Goal: Task Accomplishment & Management: Manage account settings

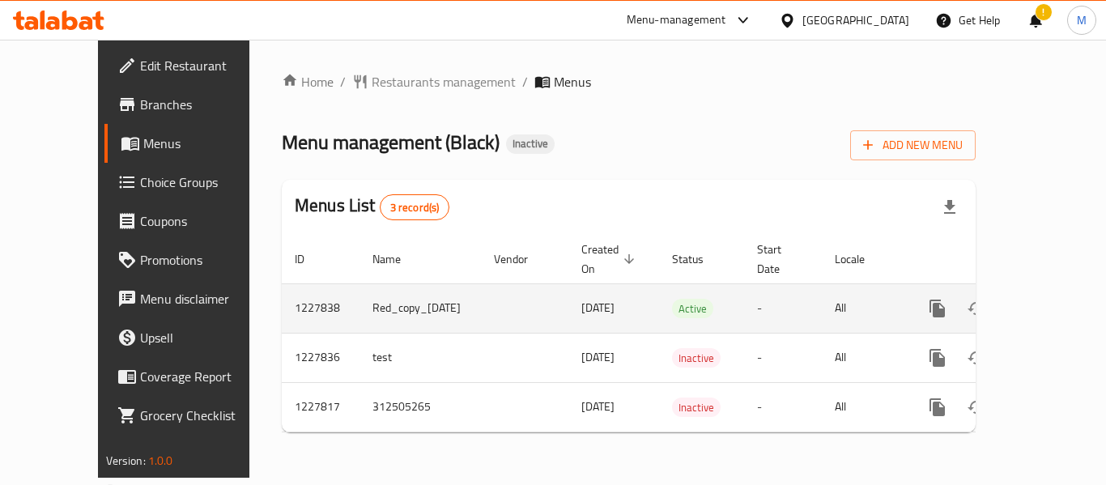
click at [1045, 309] on icon "enhanced table" at bounding box center [1054, 308] width 19 height 19
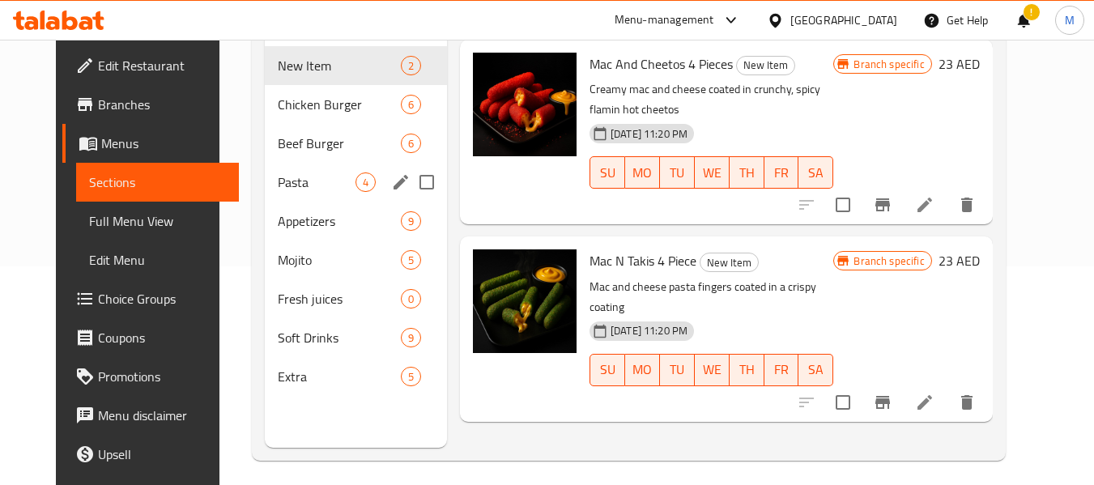
scroll to position [227, 0]
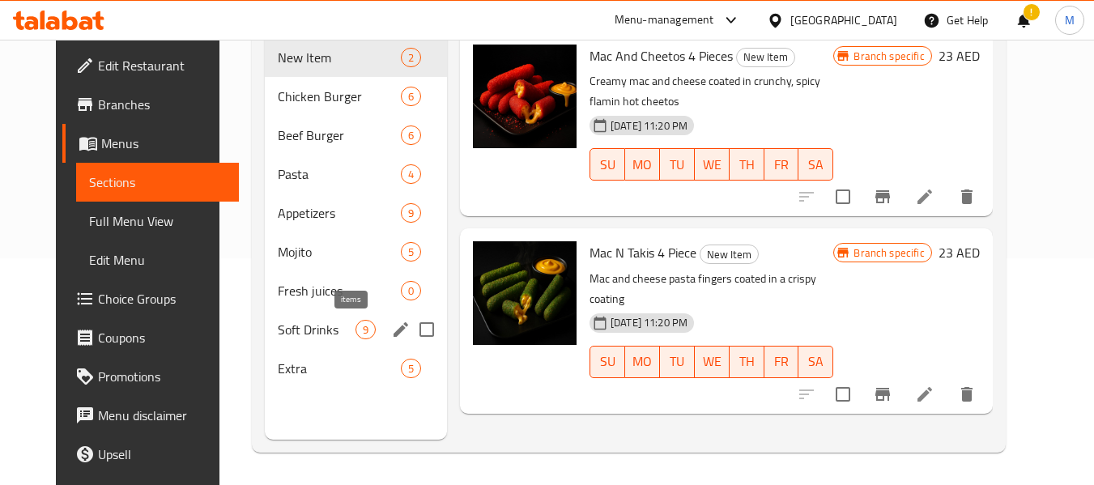
drag, startPoint x: 354, startPoint y: 331, endPoint x: 303, endPoint y: 362, distance: 59.6
click at [356, 331] on span "9" at bounding box center [365, 329] width 19 height 15
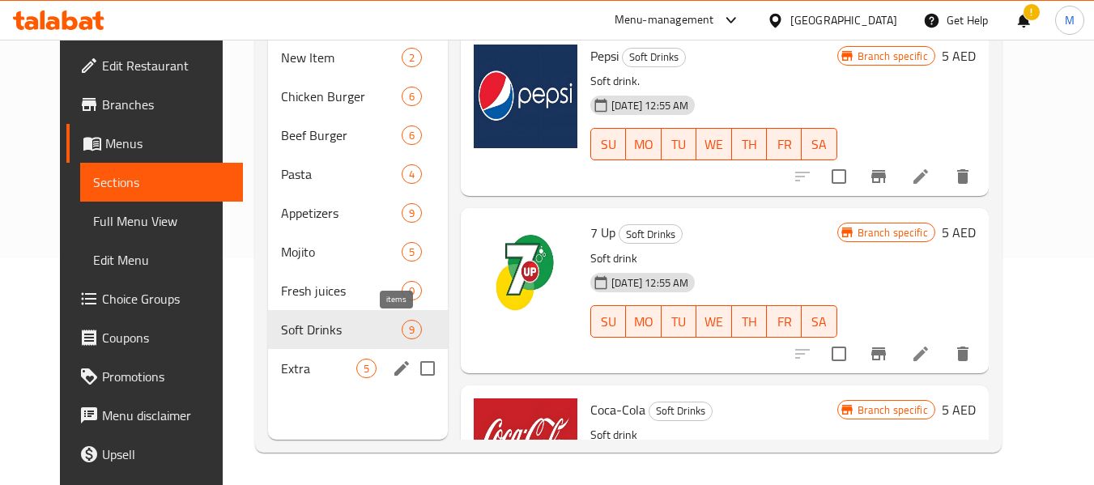
click at [303, 363] on span "Extra" at bounding box center [318, 368] width 75 height 19
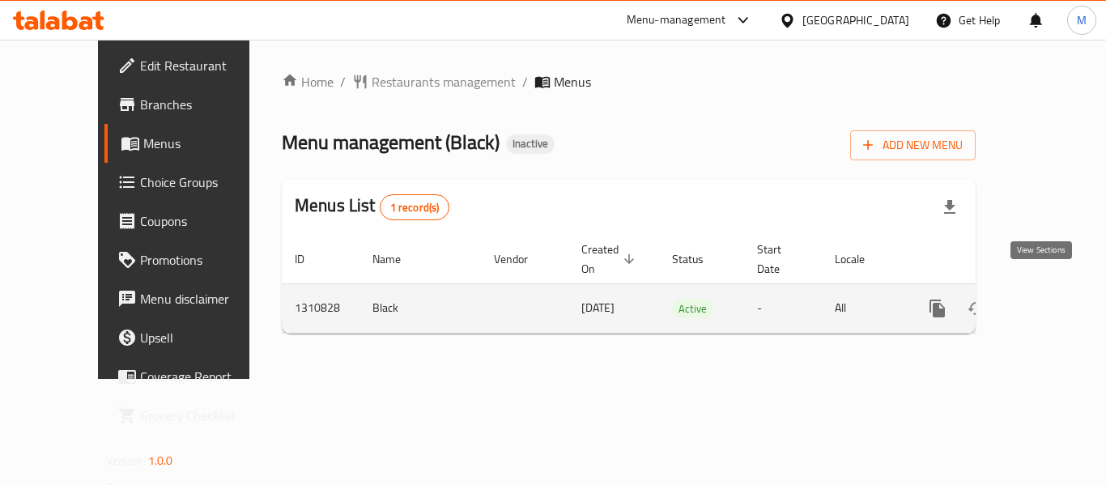
click at [1052, 289] on link "enhanced table" at bounding box center [1054, 308] width 39 height 39
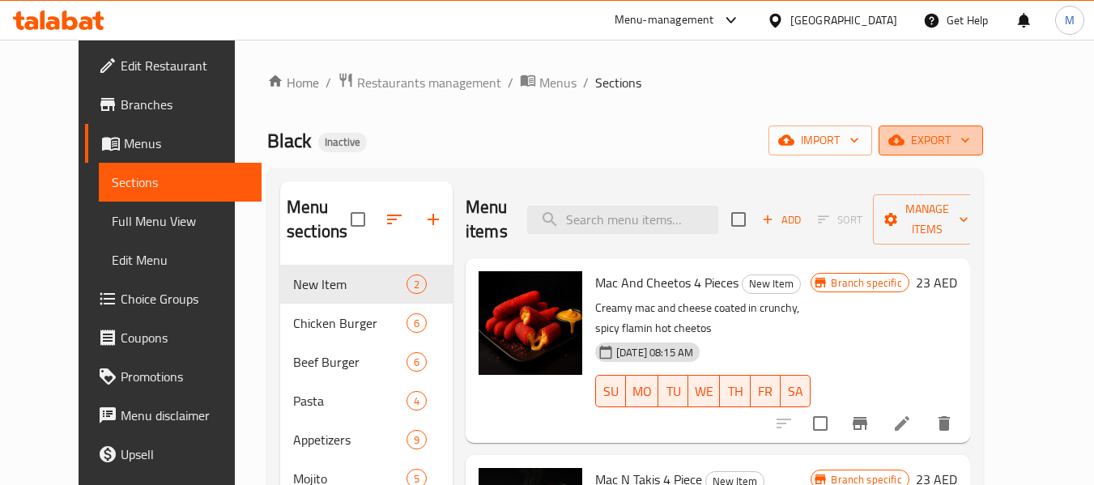
click at [983, 128] on button "export" at bounding box center [931, 141] width 104 height 30
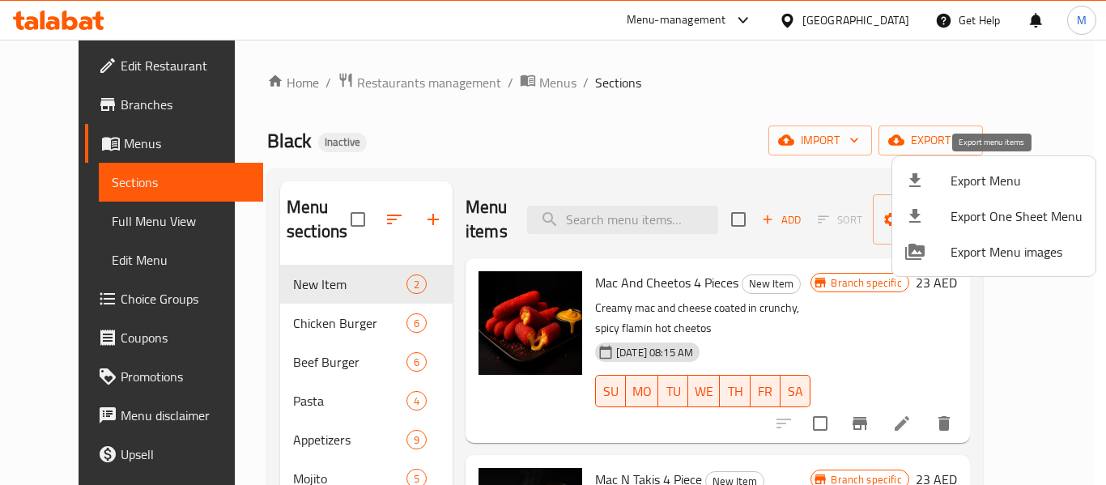
click at [996, 183] on span "Export Menu" at bounding box center [1017, 180] width 132 height 19
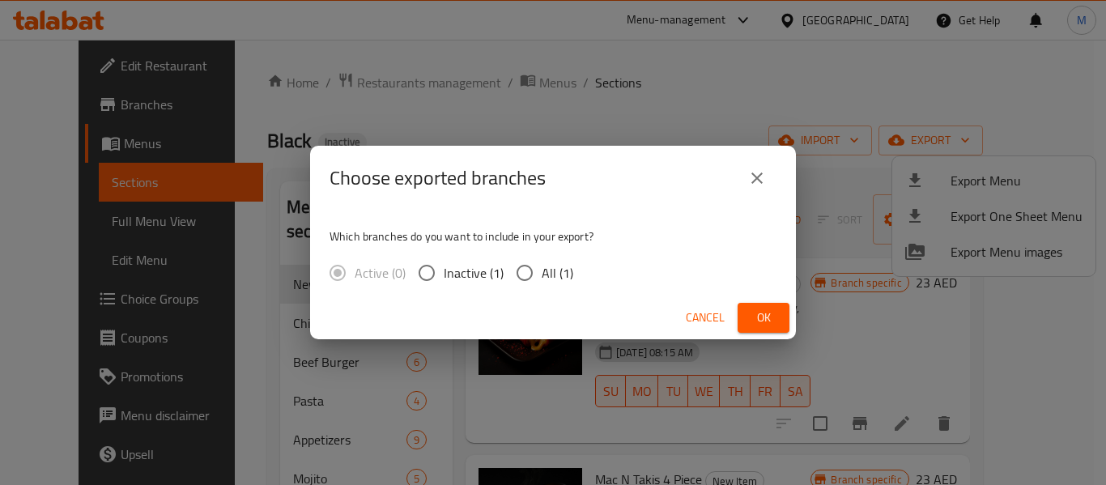
click at [553, 276] on span "All (1)" at bounding box center [558, 272] width 32 height 19
click at [542, 276] on input "All (1)" at bounding box center [525, 273] width 34 height 34
radio input "true"
click at [760, 309] on span "Ok" at bounding box center [764, 318] width 26 height 20
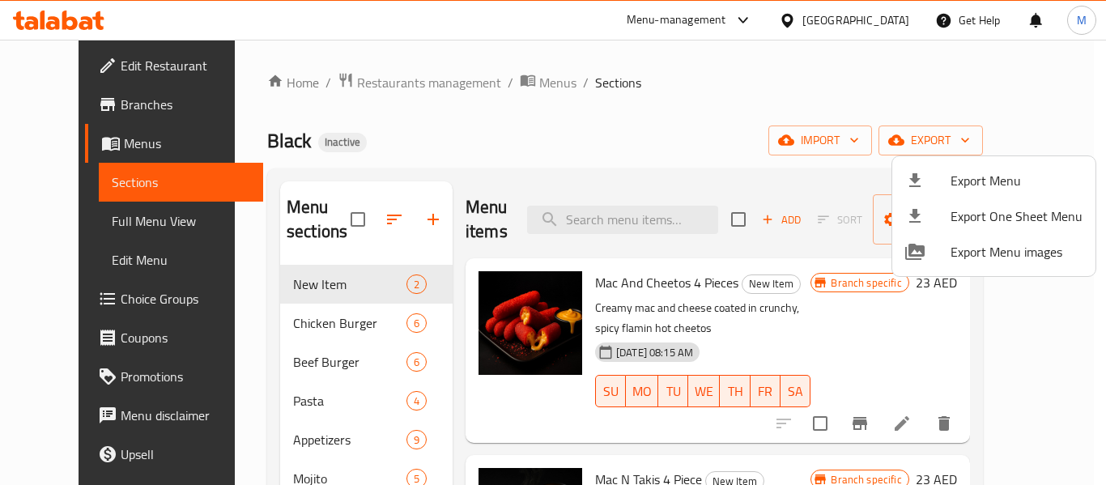
click at [270, 348] on div at bounding box center [553, 242] width 1106 height 485
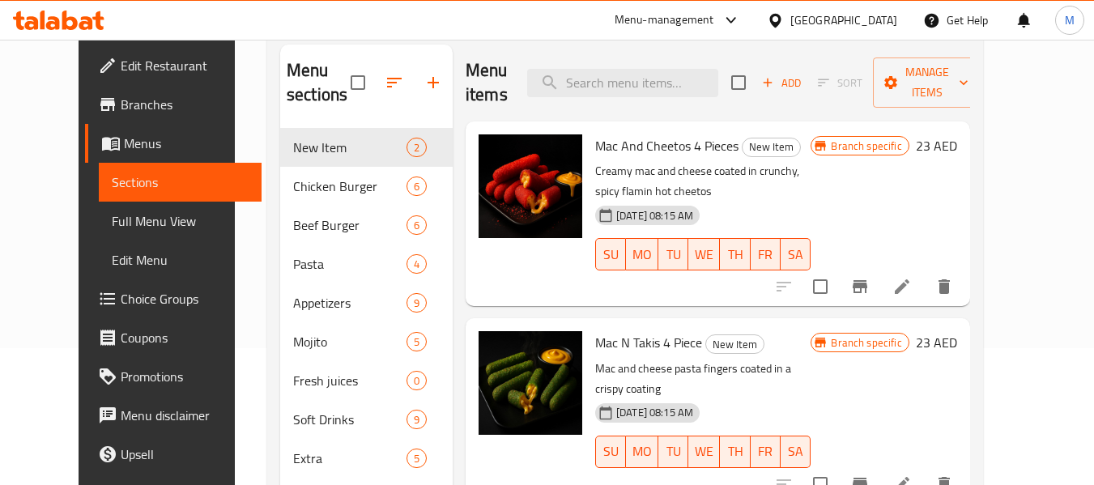
scroll to position [227, 0]
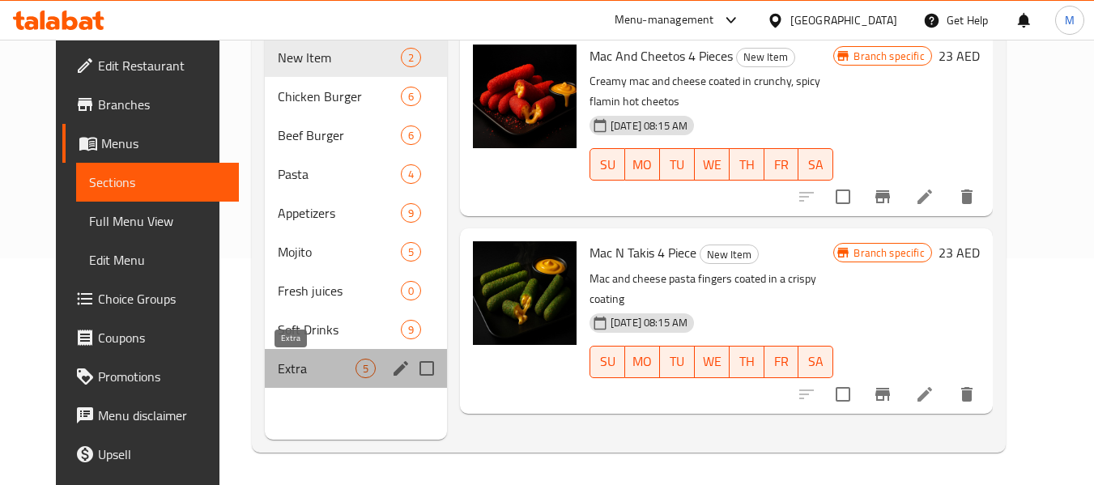
click at [278, 369] on span "Extra" at bounding box center [316, 368] width 77 height 19
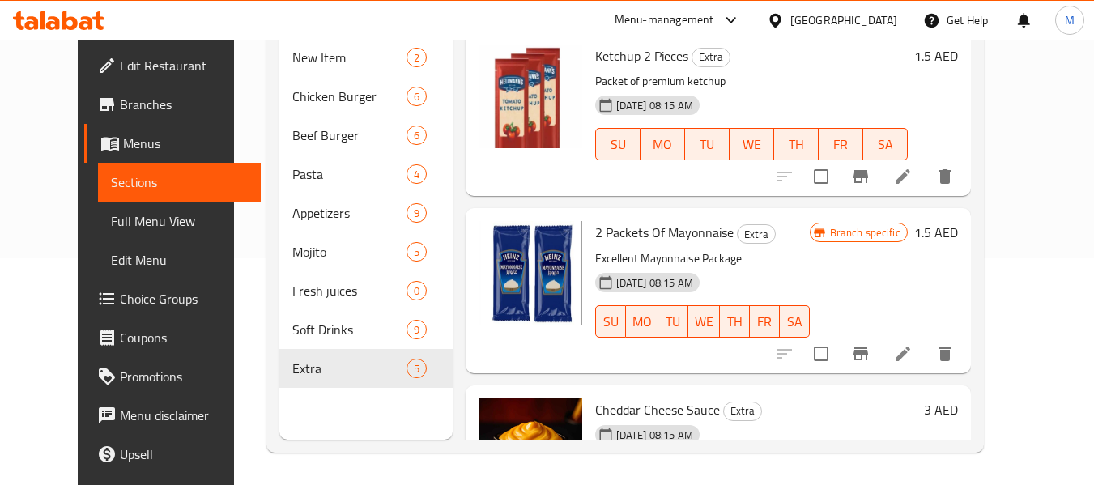
click at [111, 228] on span "Full Menu View" at bounding box center [179, 220] width 137 height 19
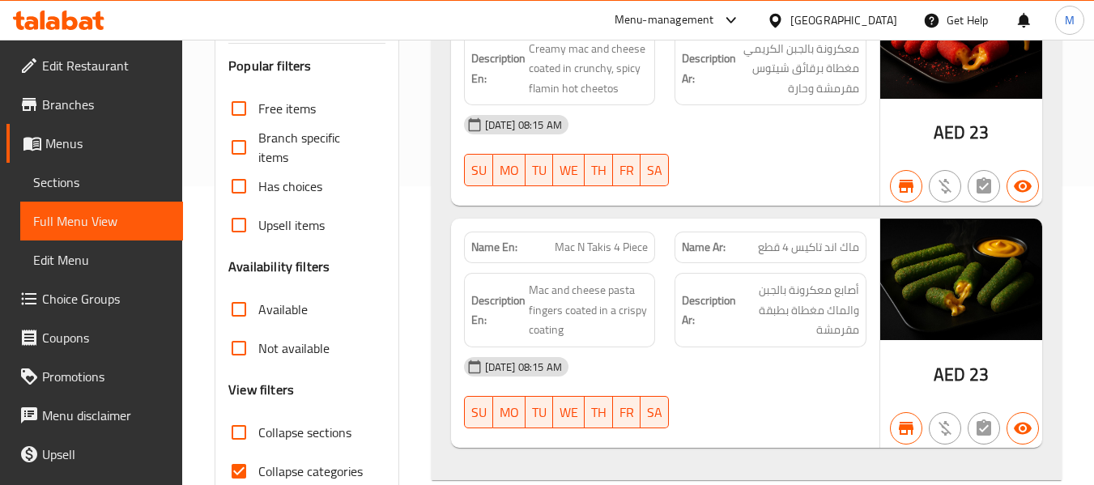
scroll to position [389, 0]
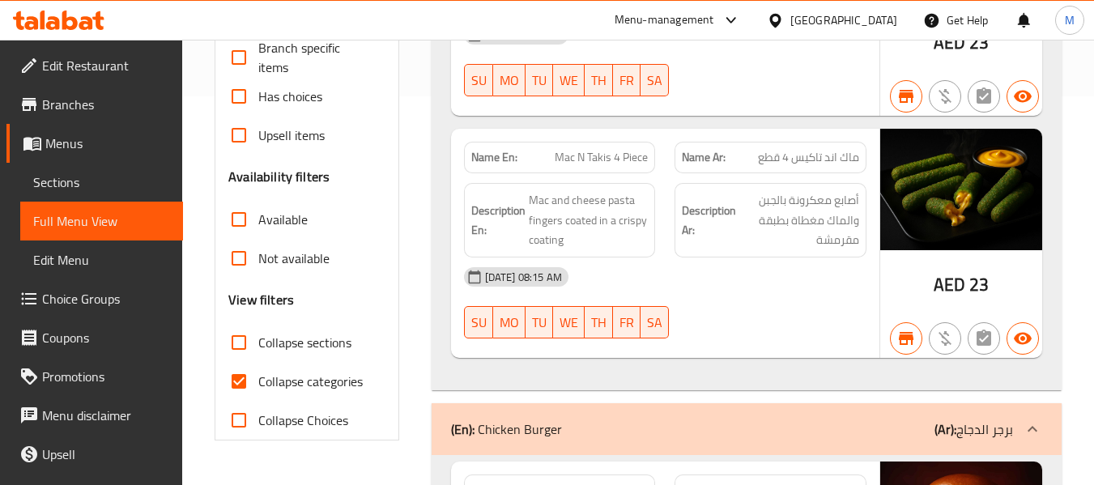
click at [287, 377] on span "Collapse categories" at bounding box center [310, 381] width 104 height 19
click at [258, 377] on input "Collapse categories" at bounding box center [238, 381] width 39 height 39
checkbox input "false"
click at [306, 92] on span "Has choices" at bounding box center [290, 96] width 64 height 19
click at [258, 92] on input "Has choices" at bounding box center [238, 96] width 39 height 39
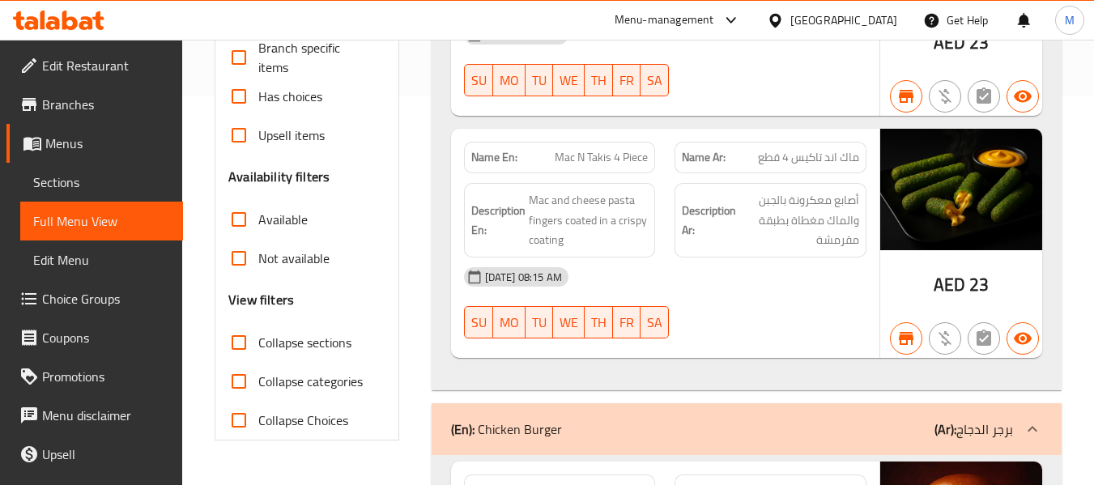
checkbox input "true"
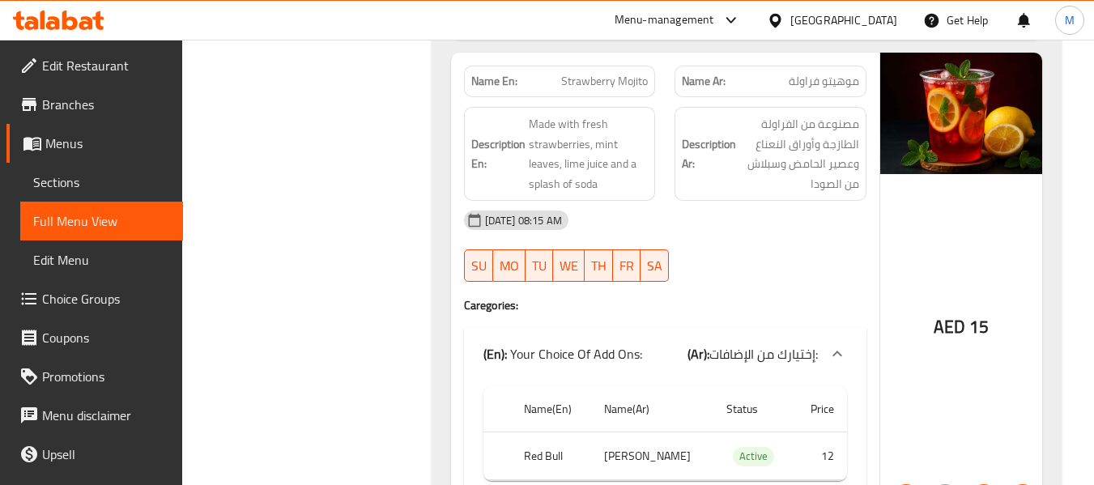
scroll to position [0, 0]
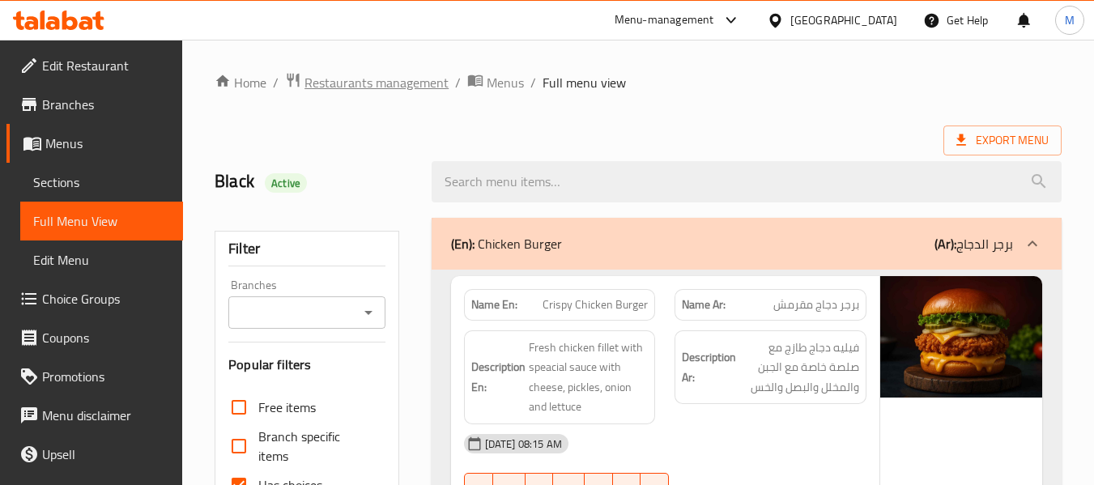
click at [415, 92] on span "Restaurants management" at bounding box center [377, 82] width 144 height 19
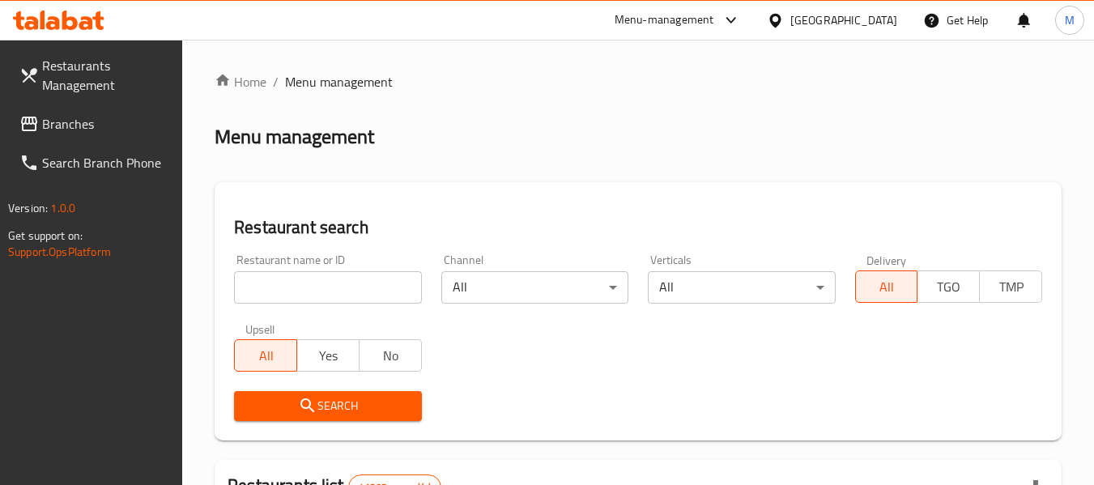
click at [322, 282] on input "search" at bounding box center [327, 287] width 187 height 32
click at [322, 287] on input "search" at bounding box center [327, 287] width 187 height 32
click at [330, 283] on input "search" at bounding box center [327, 287] width 187 height 32
click at [330, 288] on input "search" at bounding box center [327, 287] width 187 height 32
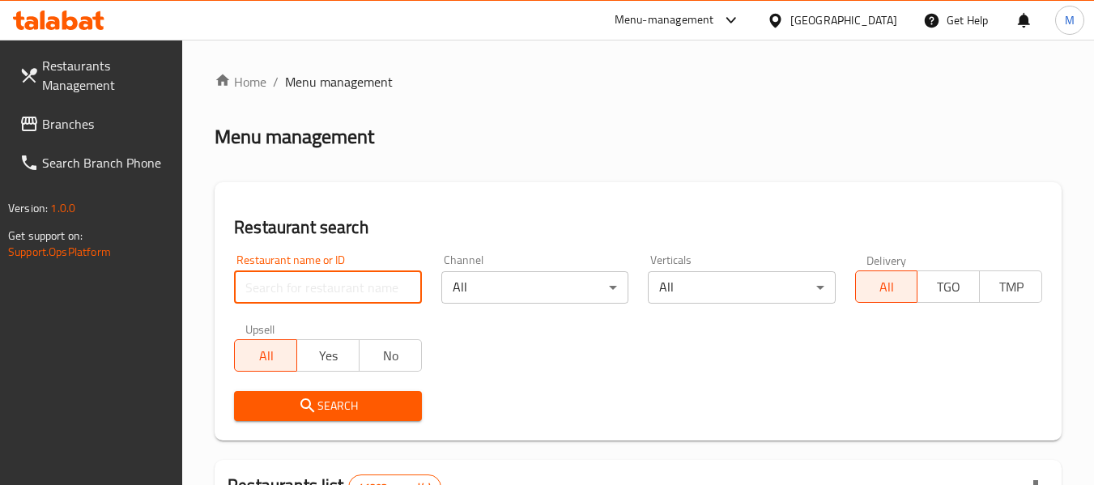
paste input "CHILLI POINT RESTAURANT"
type input "CHILLI POINT RESTAURANT"
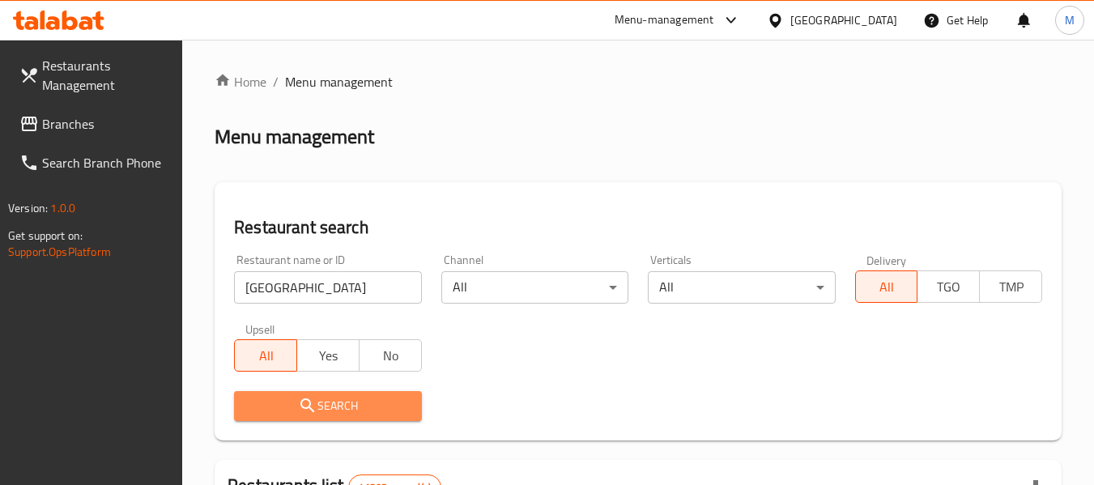
click at [328, 399] on span "Search" at bounding box center [327, 406] width 161 height 20
click at [329, 399] on div at bounding box center [547, 242] width 1094 height 485
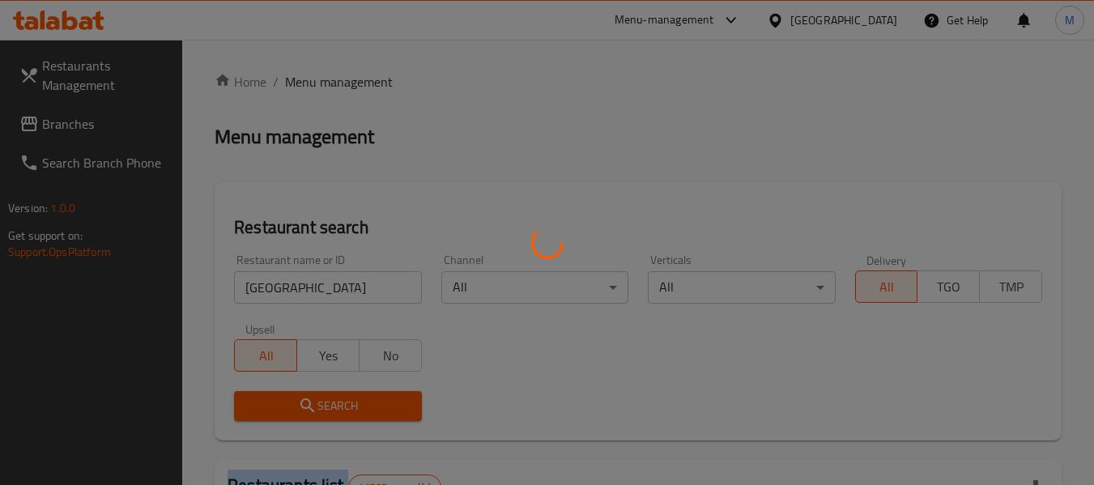
click at [329, 401] on div at bounding box center [547, 242] width 1094 height 485
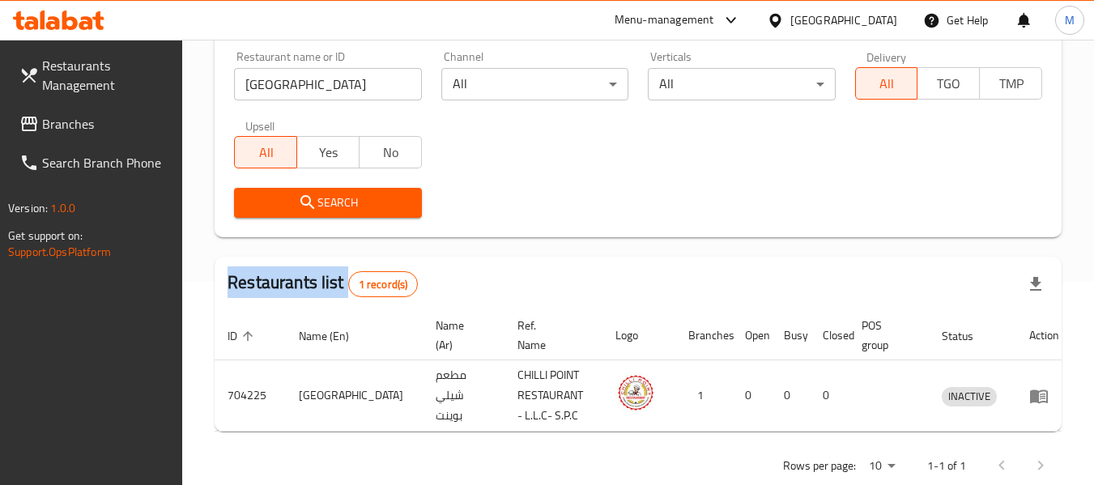
scroll to position [237, 0]
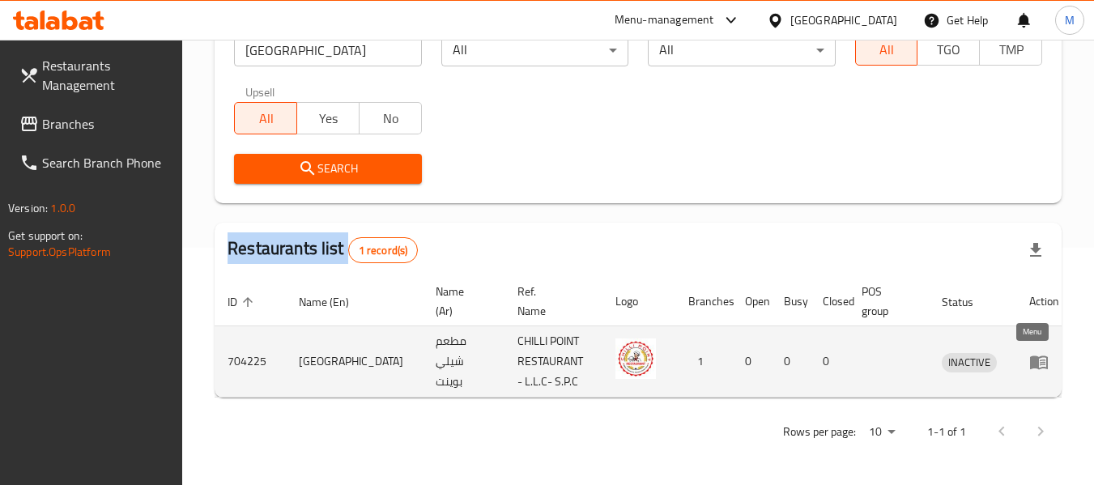
click at [1035, 368] on icon "enhanced table" at bounding box center [1039, 363] width 18 height 14
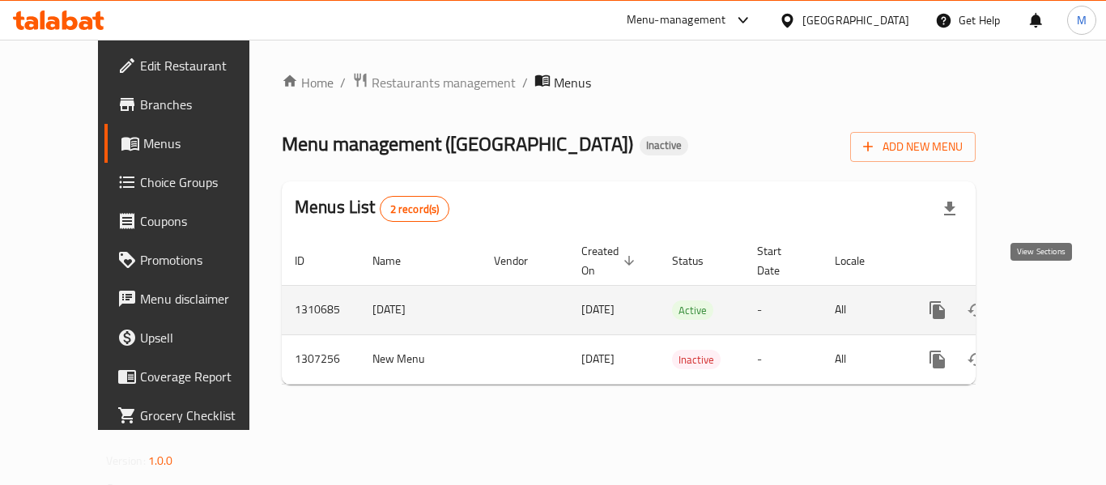
click at [1047, 303] on icon "enhanced table" at bounding box center [1054, 310] width 15 height 15
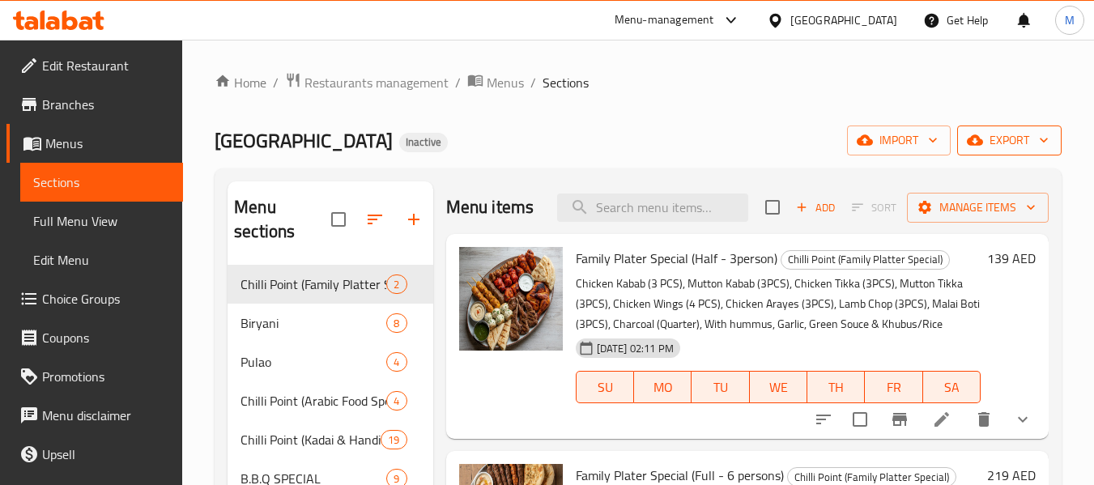
click at [1020, 143] on span "export" at bounding box center [1009, 140] width 79 height 20
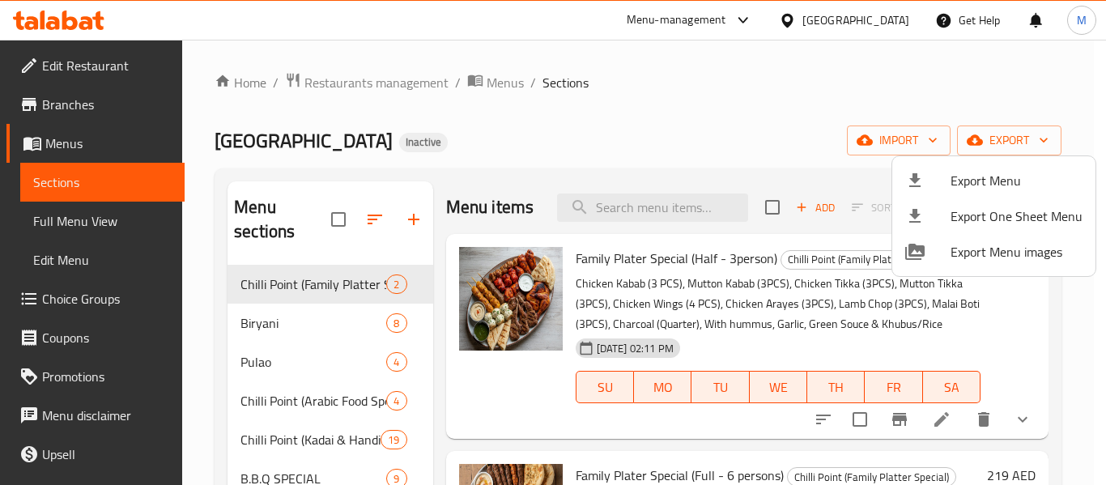
click at [983, 173] on span "Export Menu" at bounding box center [1017, 180] width 132 height 19
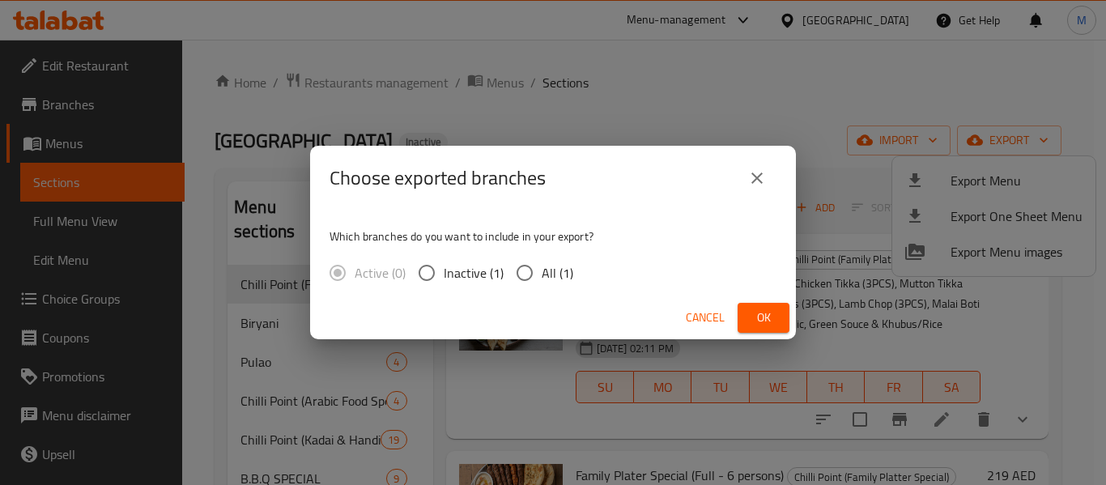
click at [552, 279] on span "All (1)" at bounding box center [558, 272] width 32 height 19
click at [542, 279] on input "All (1)" at bounding box center [525, 273] width 34 height 34
radio input "true"
click at [764, 304] on button "Ok" at bounding box center [764, 318] width 52 height 30
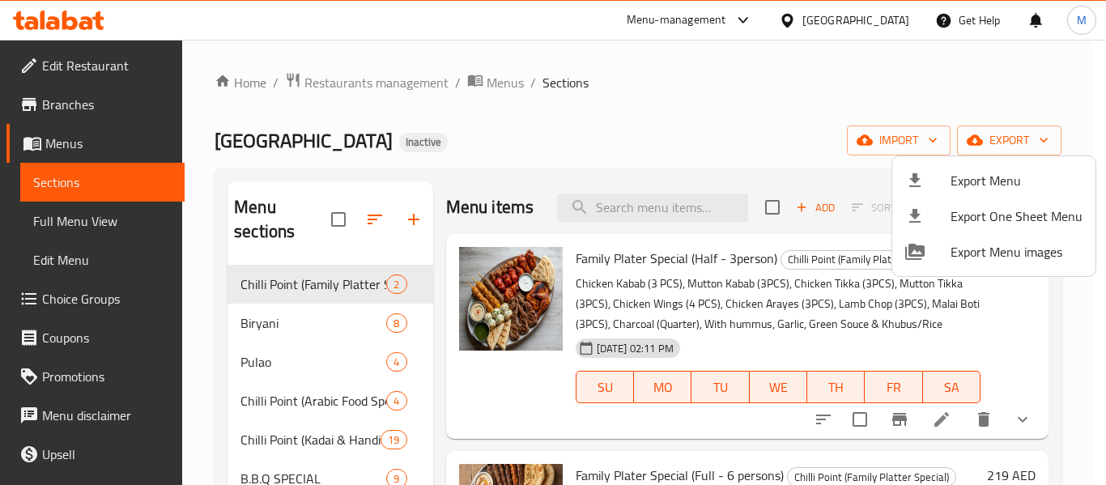
click at [390, 75] on div at bounding box center [553, 242] width 1106 height 485
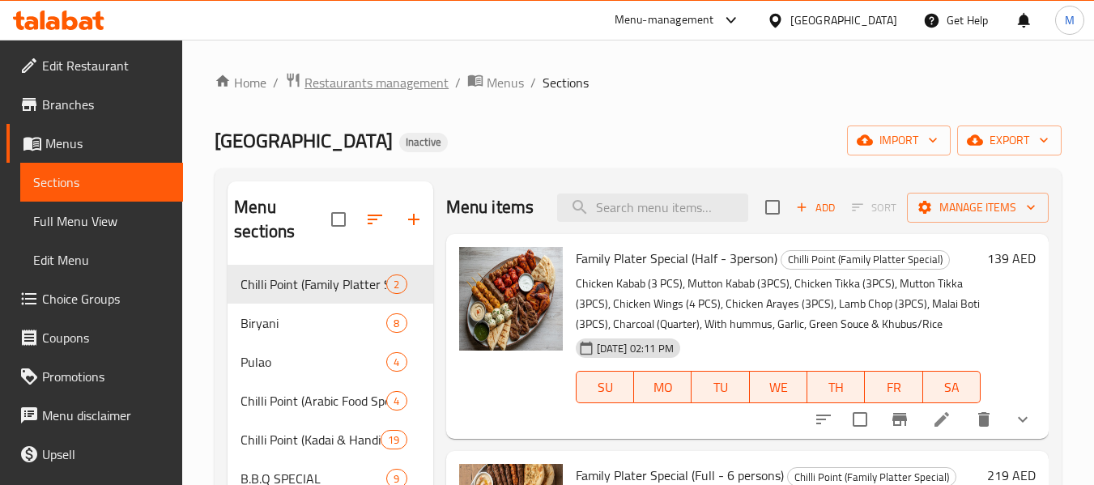
click at [385, 87] on span "Restaurants management" at bounding box center [377, 82] width 144 height 19
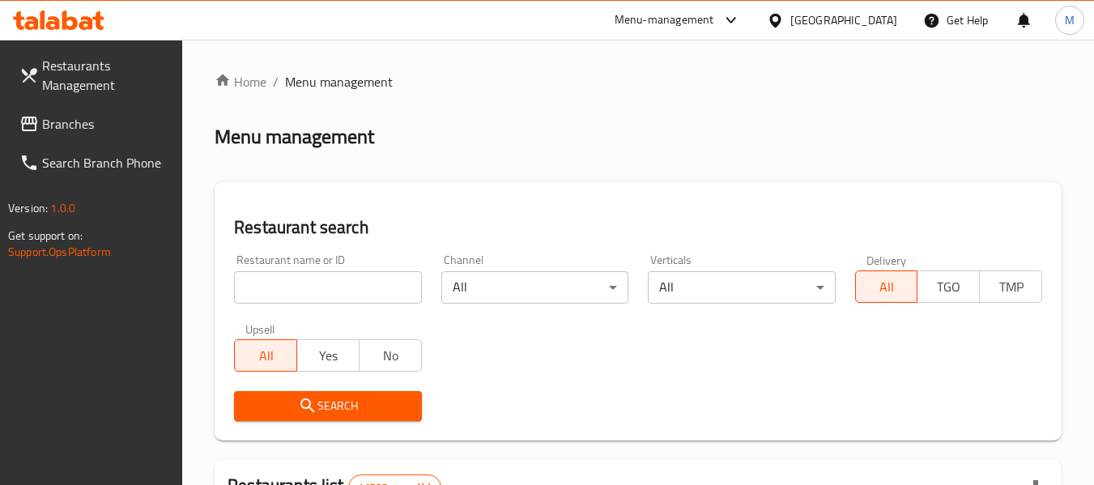
click at [343, 292] on input "search" at bounding box center [327, 287] width 187 height 32
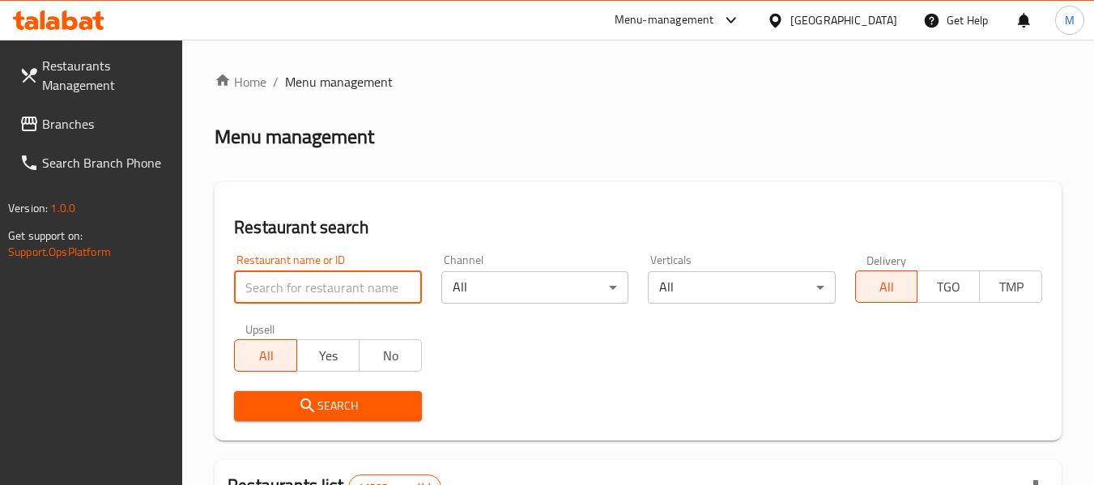
paste input "DEM ART FLOWERS"
type input "DEM ART FLOWERS"
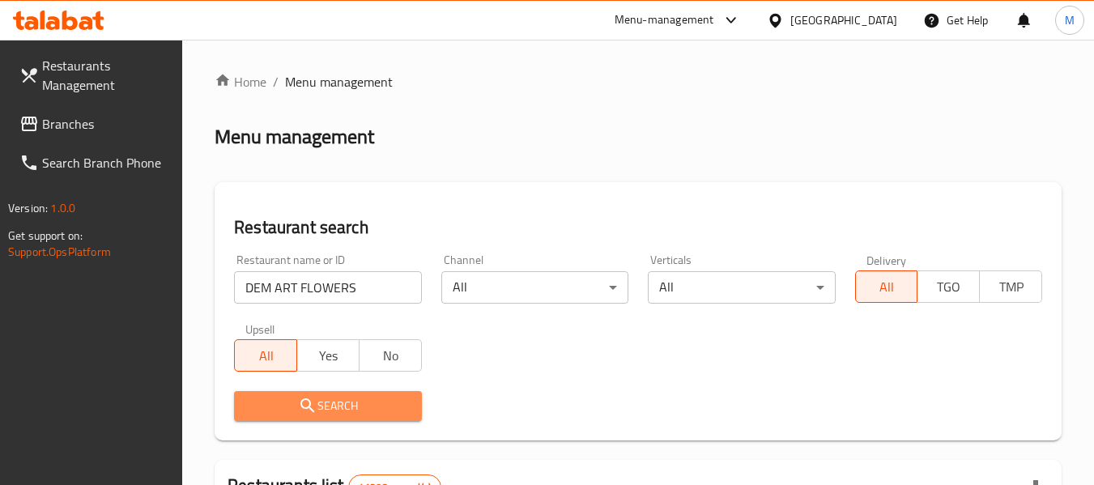
click at [334, 407] on span "Search" at bounding box center [327, 406] width 161 height 20
click at [333, 407] on div at bounding box center [547, 242] width 1094 height 485
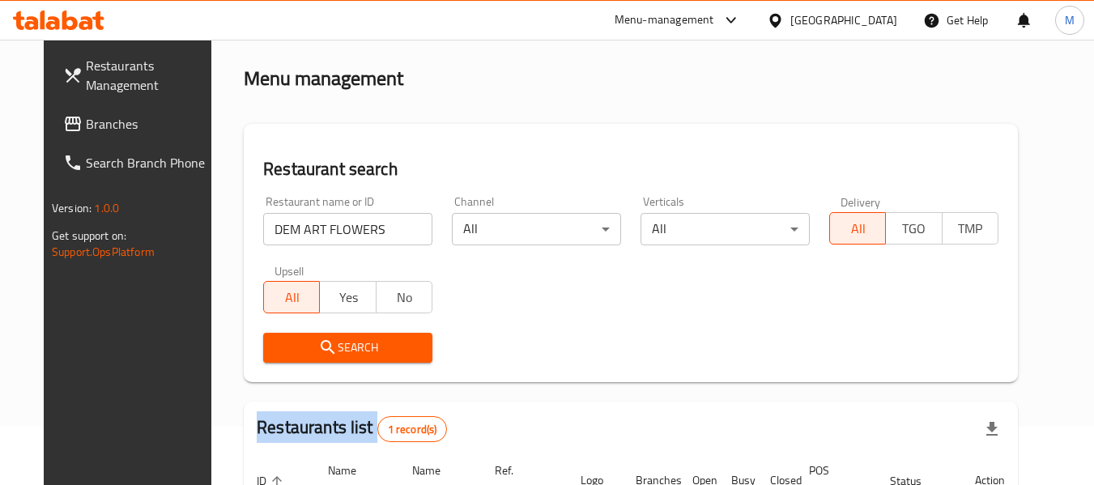
scroll to position [217, 0]
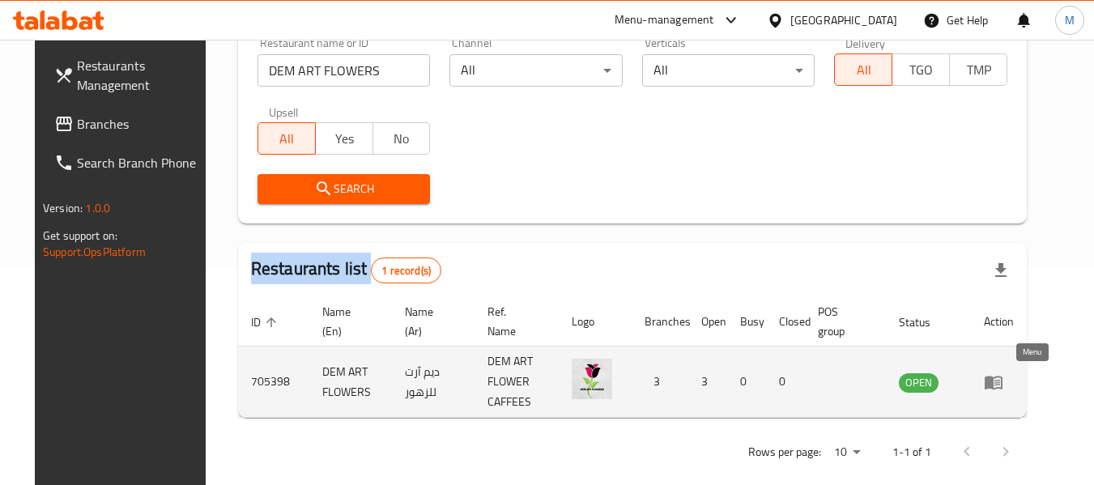
click at [1003, 377] on icon "enhanced table" at bounding box center [994, 383] width 18 height 14
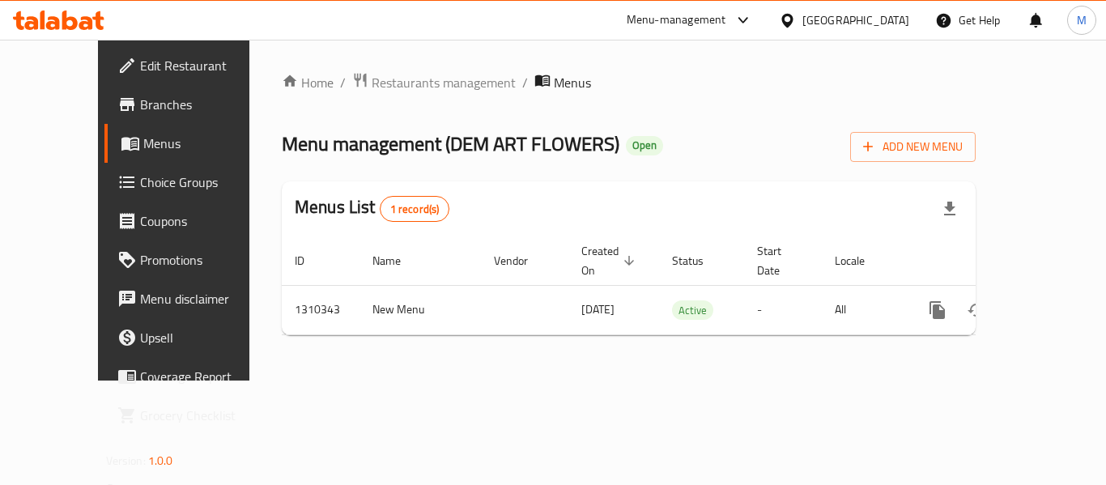
click at [140, 56] on span "Edit Restaurant" at bounding box center [205, 65] width 130 height 19
